Goal: Task Accomplishment & Management: Manage account settings

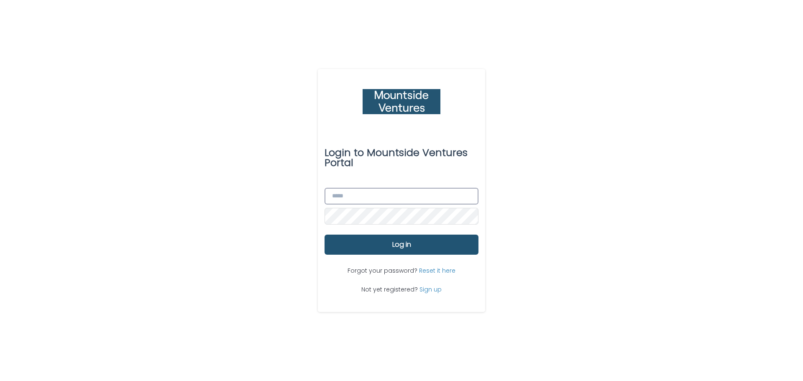
click at [346, 202] on input "Email" at bounding box center [402, 196] width 154 height 17
click at [295, 238] on div "Login to Mountside Ventures Portal Email Password Log in Forgot your password? …" at bounding box center [401, 190] width 803 height 381
click at [367, 271] on span "Forgot your password?" at bounding box center [384, 271] width 72 height 8
click at [434, 272] on link "Reset it here" at bounding box center [437, 271] width 36 height 8
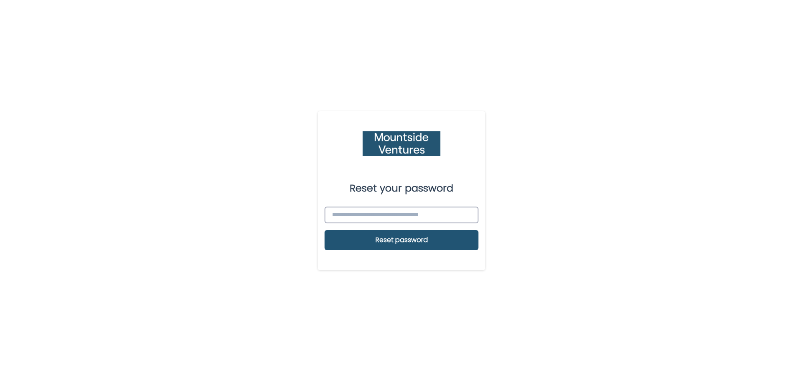
click at [361, 215] on input at bounding box center [402, 215] width 154 height 17
type input "**********"
click at [363, 243] on button "Reset password" at bounding box center [402, 240] width 154 height 20
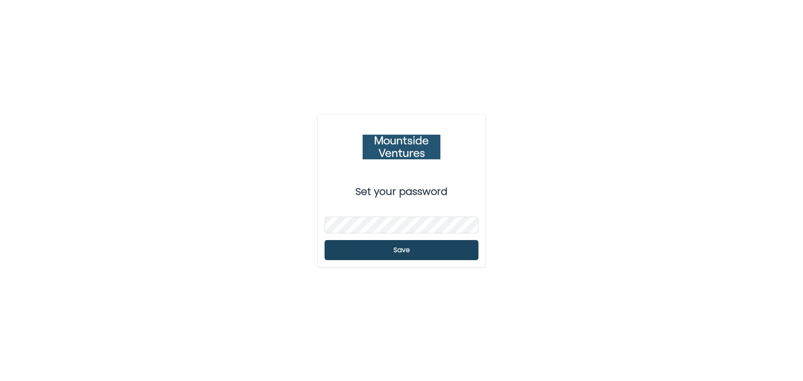
click at [370, 252] on button "Save" at bounding box center [402, 250] width 154 height 20
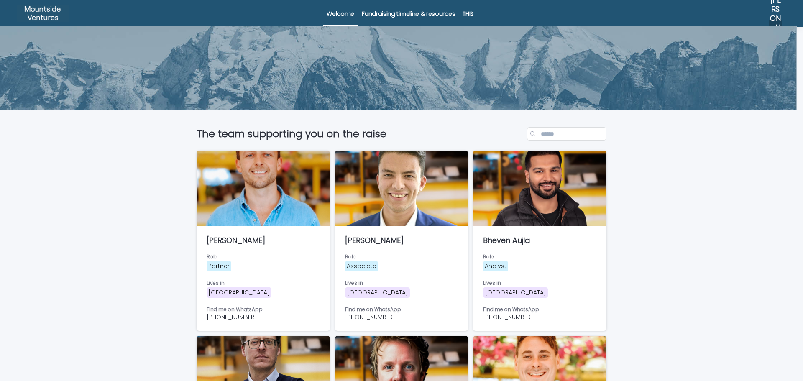
click at [402, 10] on p "Fundraising timeline & resources" at bounding box center [408, 9] width 93 height 18
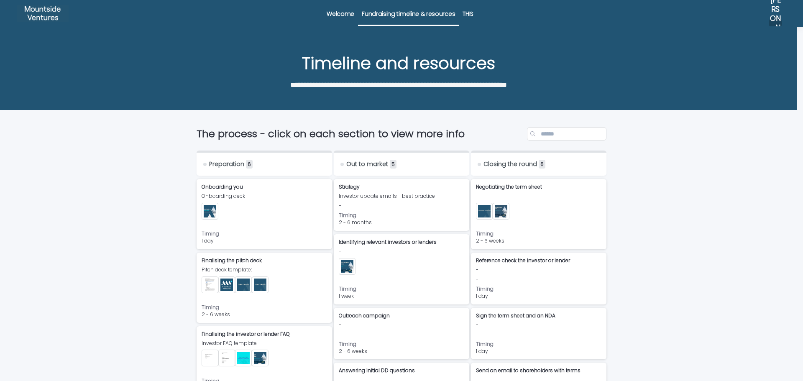
click at [463, 15] on p "THIS" at bounding box center [468, 9] width 11 height 18
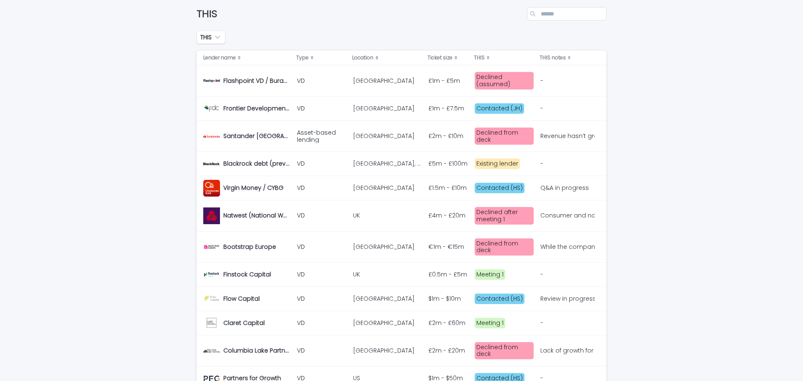
scroll to position [51, 0]
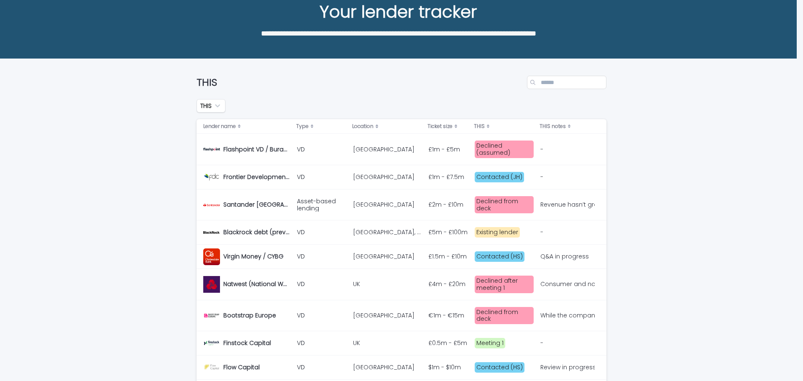
click at [560, 201] on div "Revenue hasn’t grown despite the increase in spend on promo’s and marketing, th…" at bounding box center [567, 204] width 53 height 7
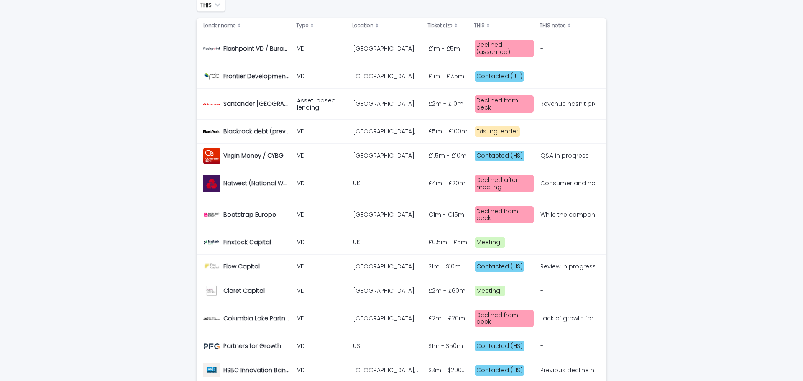
scroll to position [167, 0]
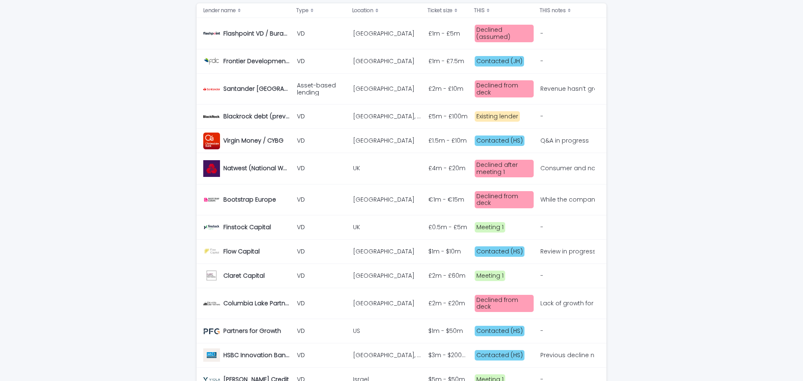
click at [543, 137] on div "Q&A in progress" at bounding box center [565, 140] width 49 height 7
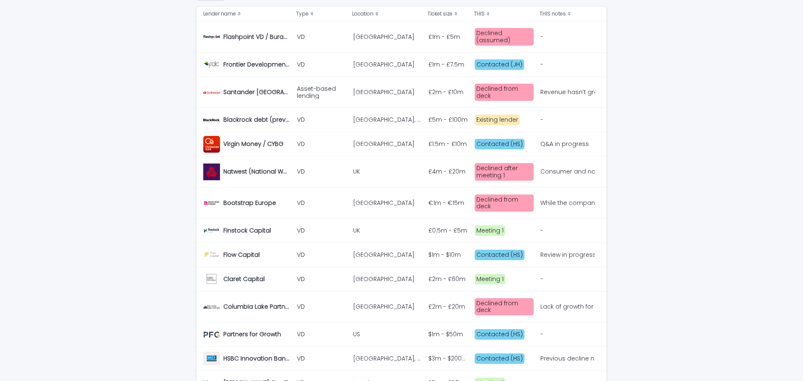
scroll to position [167, 0]
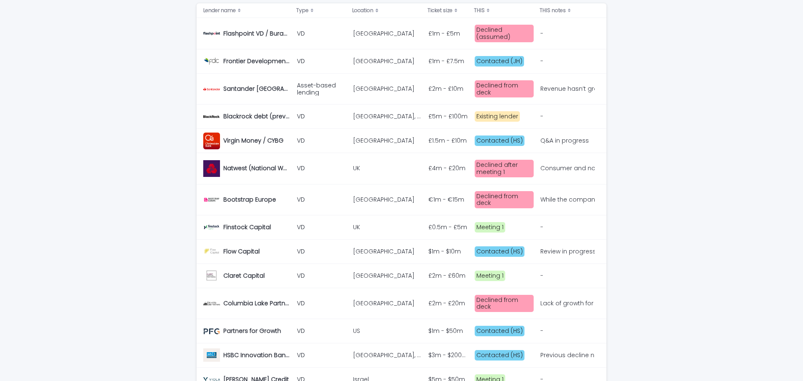
click at [564, 166] on div "Consumer and no growth too difficult" at bounding box center [567, 168] width 53 height 7
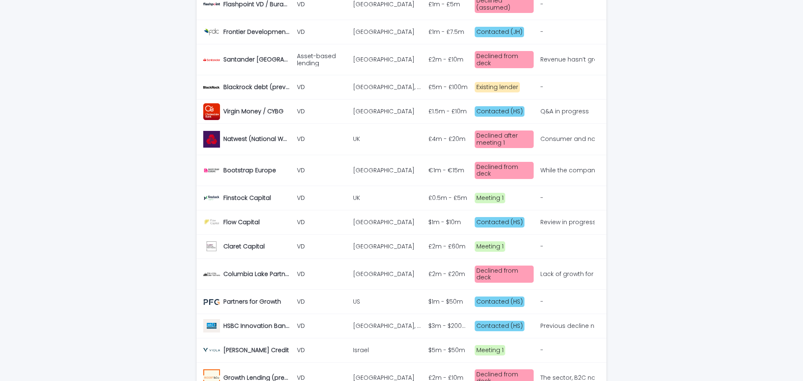
scroll to position [209, 0]
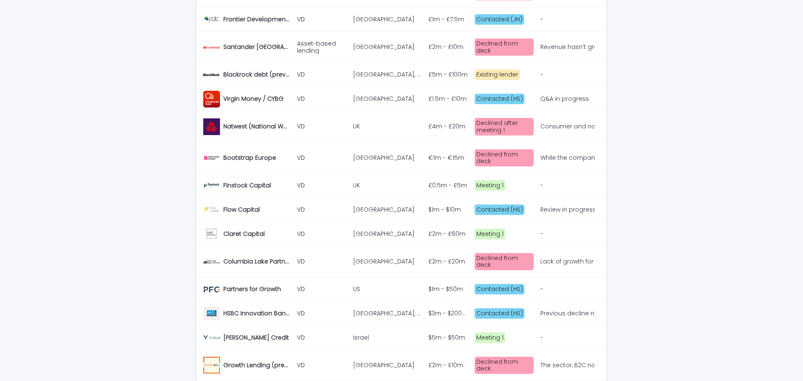
click at [542, 154] on div "While the company certainly seems to be doing well compared to the competition,…" at bounding box center [567, 157] width 53 height 7
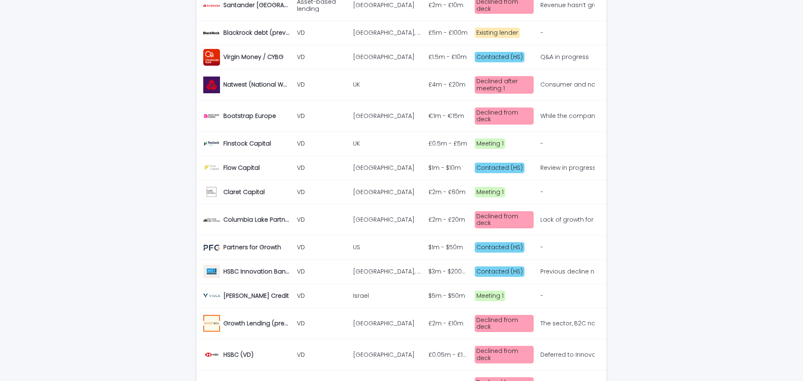
click at [480, 139] on div "Meeting 1" at bounding box center [490, 144] width 31 height 10
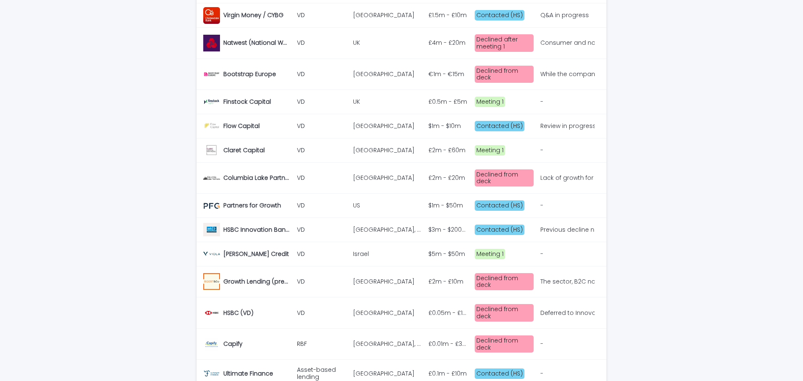
click at [560, 175] on div "Lack of growth for consumer business. Secondary concern about refinancing a dir…" at bounding box center [567, 178] width 53 height 7
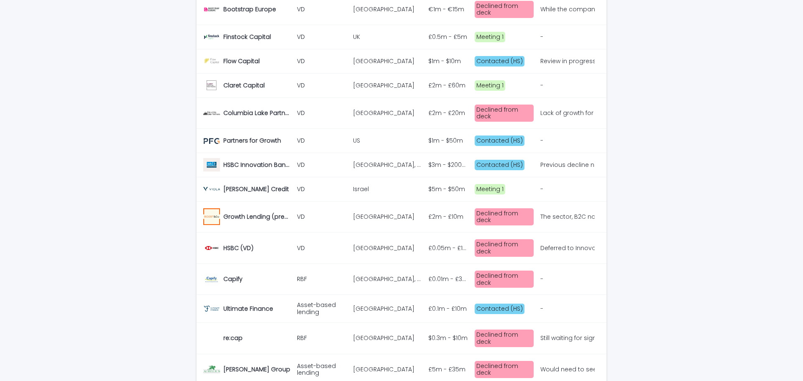
scroll to position [377, 0]
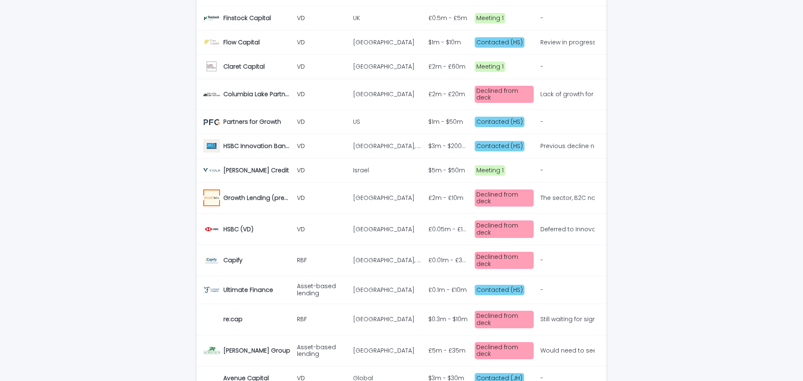
click at [546, 143] on div "Previous decline noted however this was based on a flat BAU case with no new in…" at bounding box center [567, 146] width 53 height 7
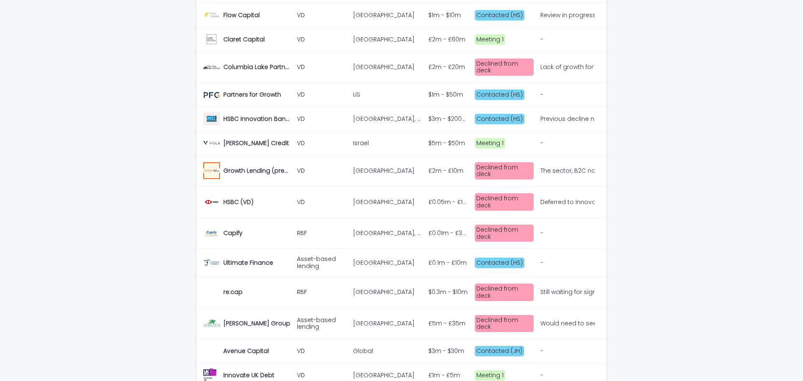
scroll to position [418, 0]
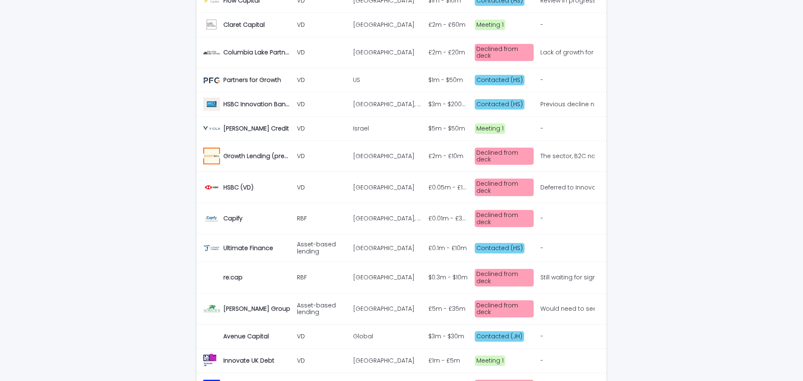
click at [478, 123] on div "Meeting 1" at bounding box center [490, 128] width 31 height 10
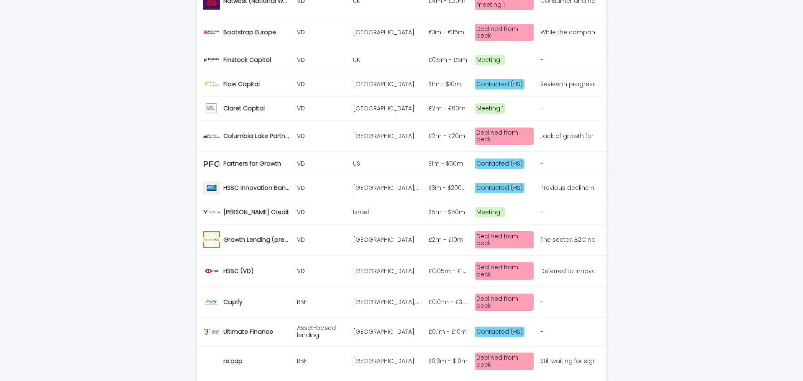
scroll to position [377, 0]
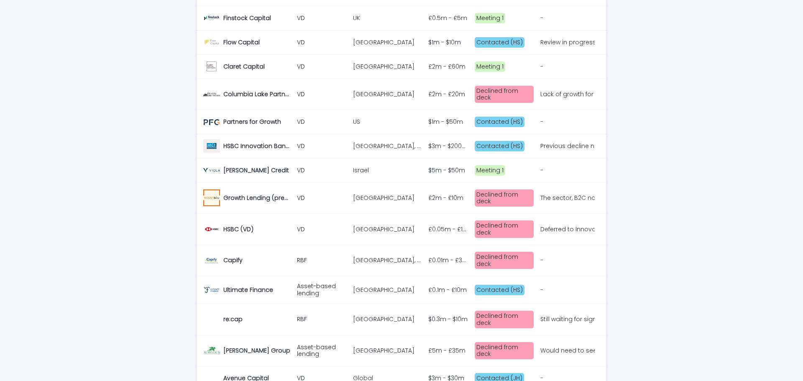
click at [547, 195] on div "The sector, B2C nature and ongoing loss-making position make it too much of a s…" at bounding box center [567, 198] width 53 height 7
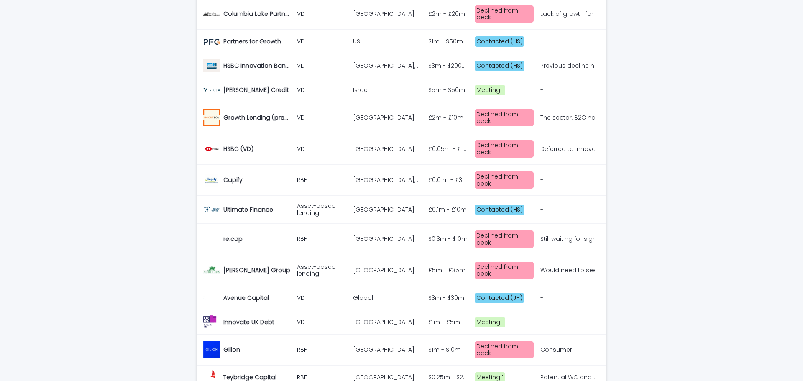
scroll to position [460, 0]
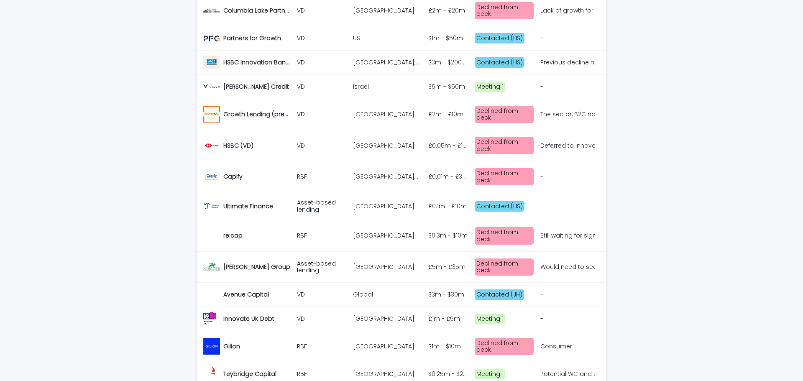
click at [582, 142] on div "Deferred to Innovation bank" at bounding box center [567, 145] width 53 height 7
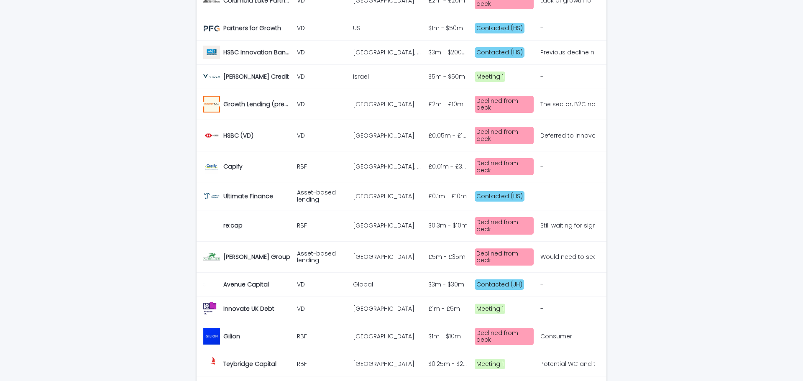
scroll to position [502, 0]
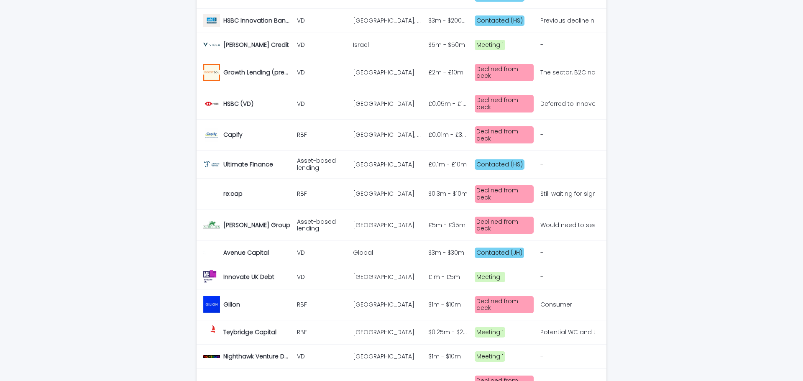
click at [574, 189] on p "Still waiting for signoff on B2C - later this year" at bounding box center [568, 193] width 54 height 9
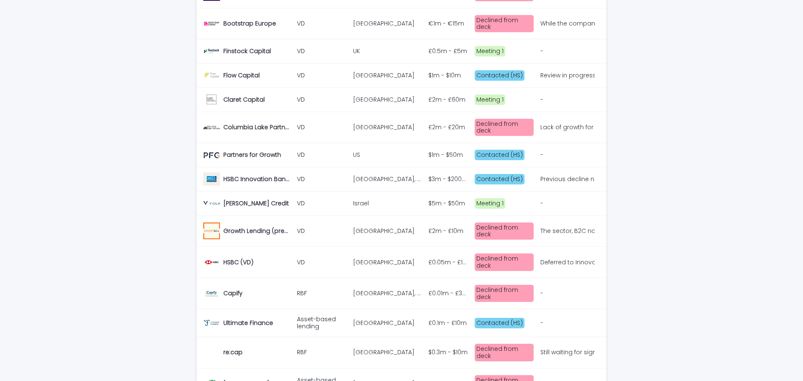
scroll to position [460, 0]
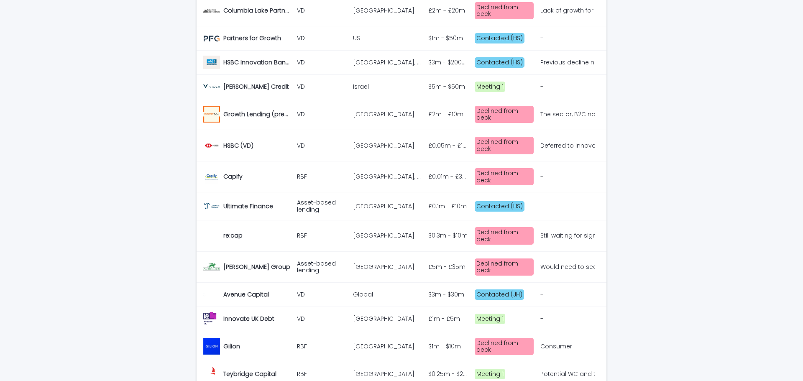
click at [541, 264] on div "Would need to see some profitability" at bounding box center [567, 267] width 53 height 7
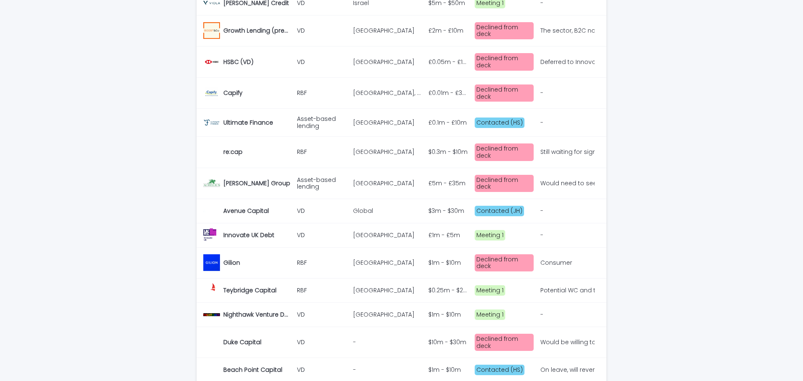
scroll to position [554, 0]
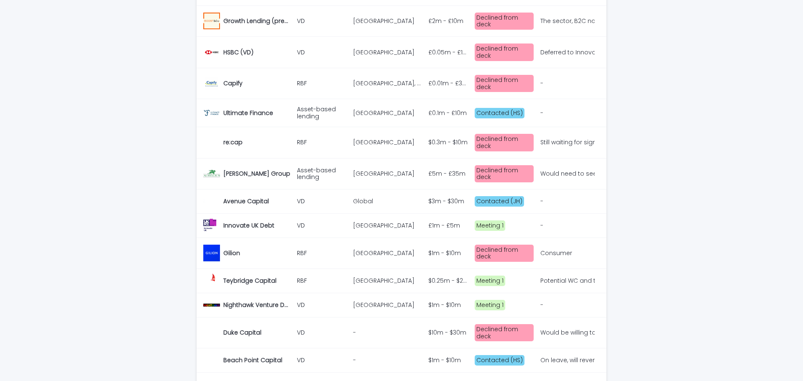
click at [478, 221] on div "Meeting 1" at bounding box center [490, 226] width 31 height 10
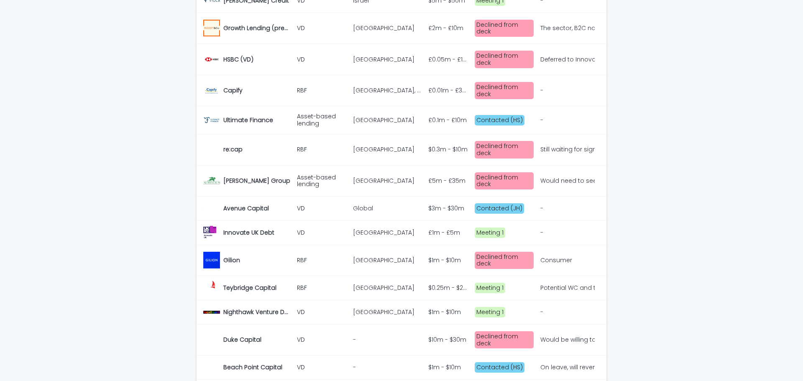
scroll to position [554, 0]
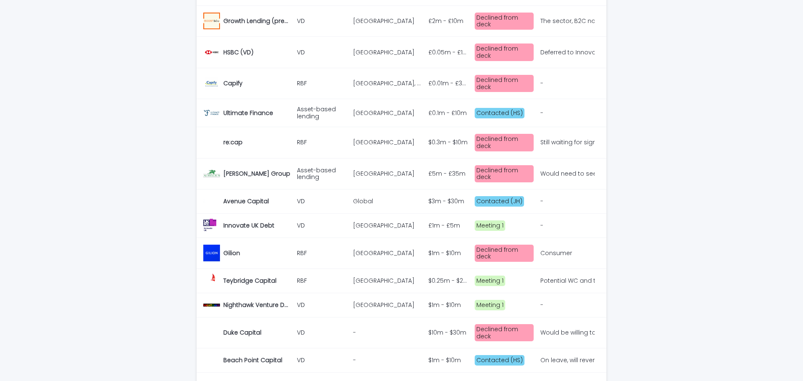
click at [541, 248] on p "Consumer" at bounding box center [557, 252] width 33 height 9
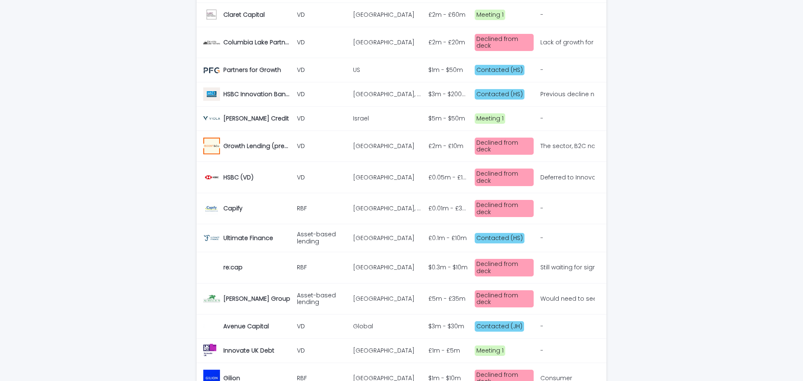
scroll to position [554, 0]
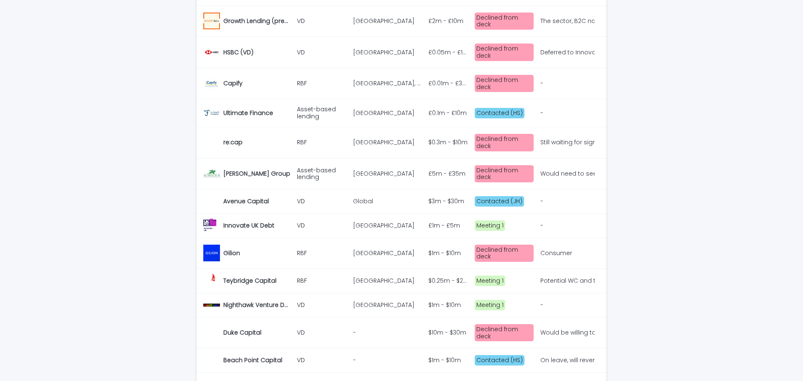
click at [574, 277] on div "Potential WC and term loan combo" at bounding box center [567, 280] width 53 height 7
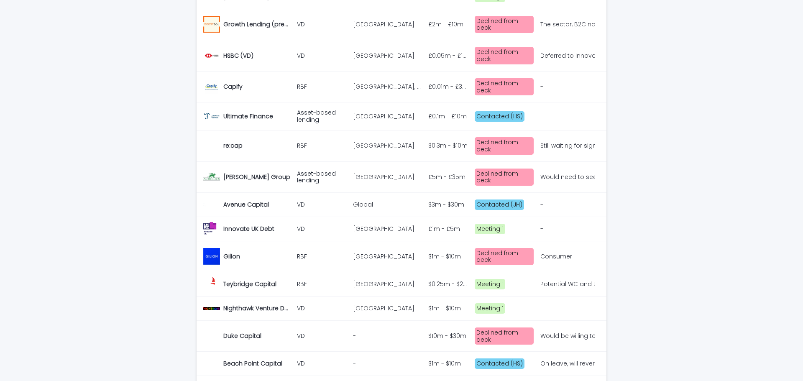
scroll to position [554, 0]
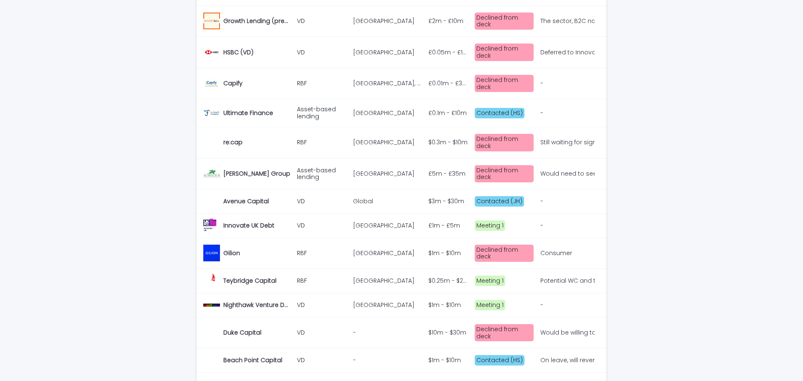
click at [550, 329] on div "Would be willing to look at once EBITDA at £2m" at bounding box center [567, 332] width 53 height 7
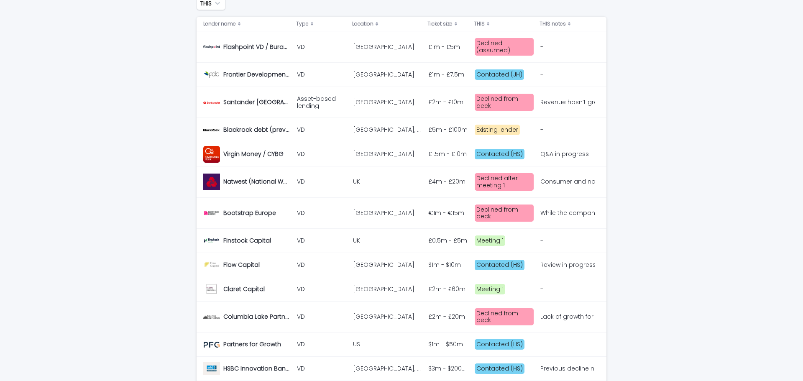
scroll to position [135, 0]
